Goal: Task Accomplishment & Management: Use online tool/utility

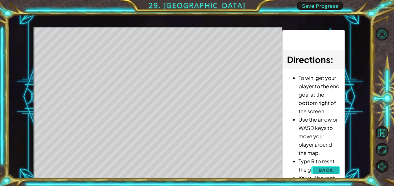
click at [333, 169] on button "Back" at bounding box center [325, 171] width 29 height 12
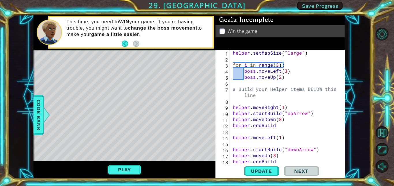
click at [307, 83] on div "helper . setMapSize ( "large" ) for i in range ( 3 ) : boss . moveLeft ( 3 ) bo…" at bounding box center [288, 113] width 115 height 127
click at [279, 77] on div "helper . setMapSize ( "large" ) for i in range ( 3 ) : boss . moveLeft ( 3 ) bo…" at bounding box center [288, 113] width 115 height 127
click at [274, 71] on div "helper . setMapSize ( "large" ) for i in range ( 3 ) : boss . moveLeft ( 3 ) bo…" at bounding box center [288, 113] width 115 height 127
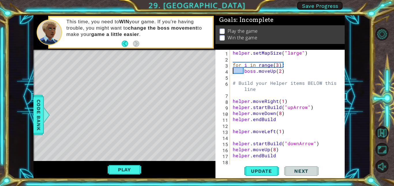
click at [289, 66] on div "helper . setMapSize ( "large" ) for i in range ( 3 ) : boss . moveUp ( 2 ) # Bu…" at bounding box center [288, 113] width 115 height 127
click at [279, 72] on div "helper . setMapSize ( "large" ) for i in range ( 3 ) : boss . moveUp ( 2 ) # Bu…" at bounding box center [288, 113] width 115 height 127
click at [133, 169] on button "Play" at bounding box center [124, 170] width 34 height 11
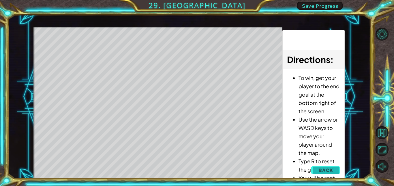
click at [329, 167] on button "Back" at bounding box center [325, 171] width 29 height 12
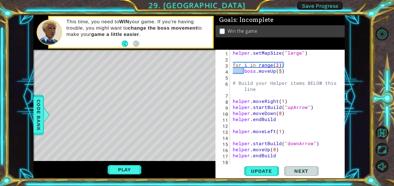
click at [267, 72] on div "helper . setMapSize ( "large" ) for i in range ( 3 ) : boss . moveUp ( 5 ) # Bu…" at bounding box center [288, 113] width 115 height 127
click at [284, 67] on div "helper . setMapSize ( "large" ) for i in range ( 3 ) : boss . moveUp ( 5 ) # Bu…" at bounding box center [288, 113] width 115 height 127
type textarea "for i in range(3):"
click at [293, 64] on div "helper . setMapSize ( "large" ) for i in range ( 3 ) : boss . moveUp ( 5 ) # Bu…" at bounding box center [288, 113] width 115 height 127
click at [275, 64] on div "helper . setMapSize ( "large" ) for i in range ( 3 ) : boss . moveUp ( 5 ) # Bu…" at bounding box center [288, 113] width 115 height 127
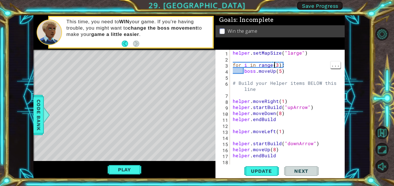
click at [287, 61] on div "helper . setMapSize ( "large" ) for i in range ( 3 ) : boss . moveUp ( 5 ) # Bu…" at bounding box center [288, 113] width 115 height 127
click at [281, 65] on div "helper . setMapSize ( "large" ) for i in range ( 3 ) : boss . moveUp ( 5 ) # Bu…" at bounding box center [288, 113] width 115 height 127
type textarea "for i in range(3):"
click at [286, 64] on div "helper . setMapSize ( "large" ) for i in range ( 3 ) : boss . moveUp ( 5 ) # Bu…" at bounding box center [288, 113] width 115 height 127
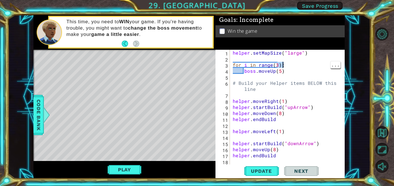
click at [288, 65] on div "helper . setMapSize ( "large" ) for i in range ( 3 ) : boss . moveUp ( 5 ) # Bu…" at bounding box center [288, 113] width 115 height 127
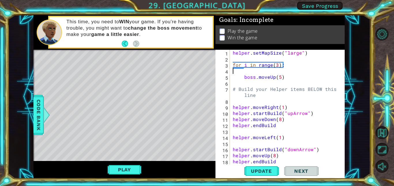
type textarea "for i in range(3):"
type textarea "boss.moveLeft(2)"
click at [253, 168] on button "Update" at bounding box center [261, 171] width 35 height 13
click at [132, 170] on button "Play" at bounding box center [124, 170] width 34 height 11
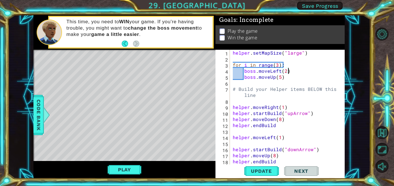
click at [367, 77] on div "1 ההההההההההההההההההההההההההההההההההההההההההההההההההההההההההההההההההההההההההההה…" at bounding box center [189, 97] width 362 height 164
click at [372, 77] on div "1 ההההההההההההההההההההההההההההההההההההההההההההההההההההההההההההההההההההההההההההה…" at bounding box center [197, 93] width 394 height 186
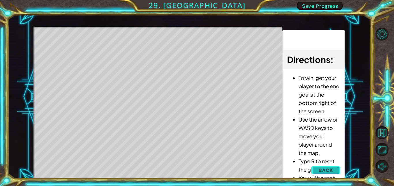
click at [334, 173] on button "Back" at bounding box center [325, 171] width 29 height 12
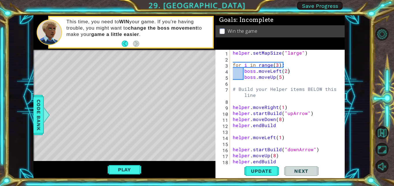
click at [307, 83] on div "helper . setMapSize ( "large" ) for i in range ( 3 ) : boss . moveLeft ( 2 ) bo…" at bounding box center [288, 113] width 115 height 127
click at [307, 77] on div "helper . setMapSize ( "large" ) for i in range ( 3 ) : boss . moveLeft ( 2 ) bo…" at bounding box center [288, 113] width 115 height 127
click at [299, 69] on div "helper . setMapSize ( "large" ) for i in range ( 3 ) : boss . moveLeft ( 2 ) bo…" at bounding box center [288, 113] width 115 height 127
click at [294, 80] on div "helper . setMapSize ( "large" ) for i in range ( 3 ) : boss . moveLeft ( 2 ) bo…" at bounding box center [288, 113] width 115 height 127
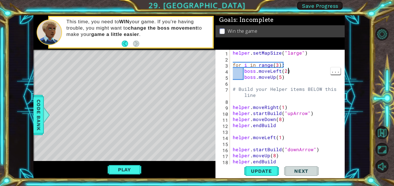
type textarea "boss.moveUp(5)"
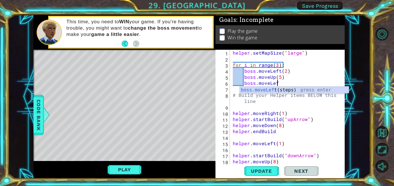
scroll to position [0, 3]
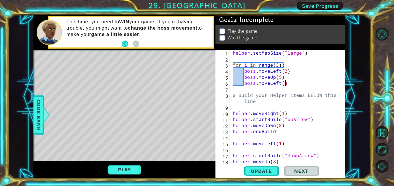
type textarea "boss.moveLeft(3)"
click at [136, 166] on button "Play" at bounding box center [124, 170] width 34 height 11
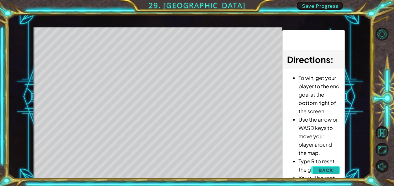
click at [321, 168] on span "Back" at bounding box center [325, 171] width 15 height 6
